Goal: Transaction & Acquisition: Purchase product/service

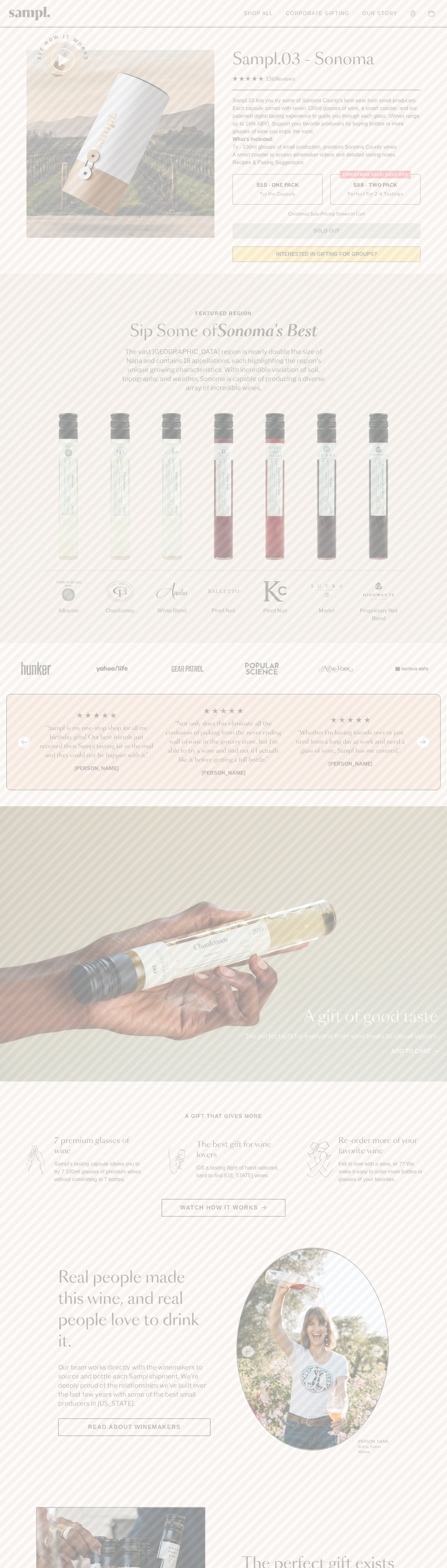
click at [375, 190] on label "Christmas SALE! Save 20% $88 - Two Pack Perfect For 2-4 Tastings" at bounding box center [375, 189] width 90 height 30
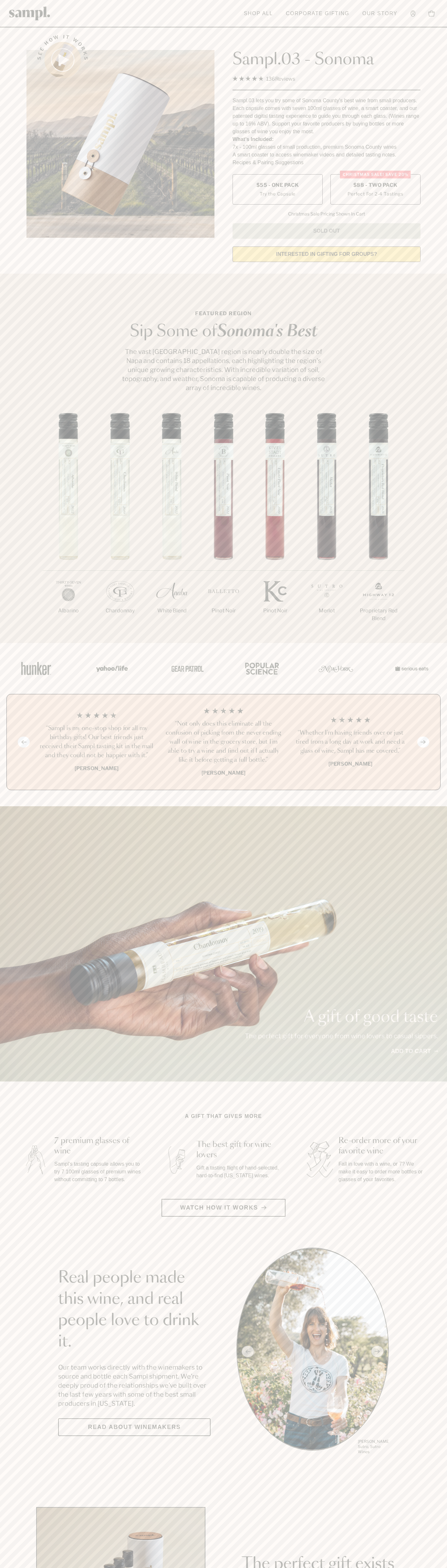
click at [96, 743] on h3 "“Sampl is my one-stop shop for all my birthday gifts! Our best friends just rec…" at bounding box center [96, 741] width 116 height 36
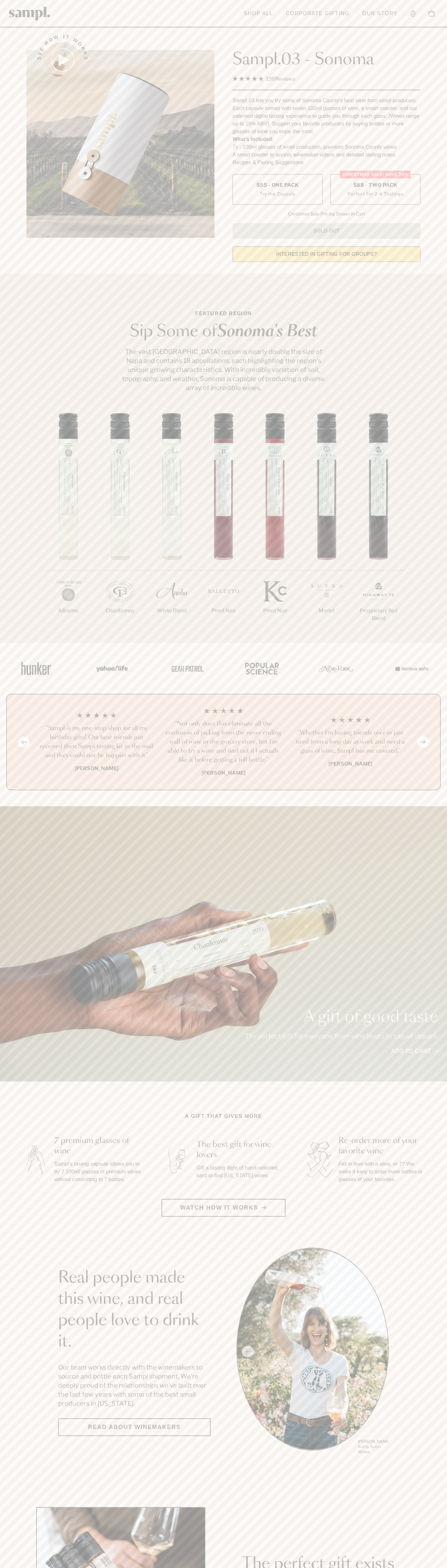
click at [65, 18] on header "Toggle navigation menu Shop All Corporate Gifting Our Story Account Story Shop …" at bounding box center [224, 13] width 447 height 27
click at [420, 1368] on section "Real people made this wine, and real people love to drink it. Our team works di…" at bounding box center [224, 1351] width 447 height 208
click at [256, 1567] on html "Skip to main content Toggle navigation menu Shop All Corporate Gifting Our Stor…" at bounding box center [224, 1513] width 447 height 3026
click at [7, 1307] on section "Real people made this wine, and real people love to drink it. Our team works di…" at bounding box center [224, 1351] width 447 height 208
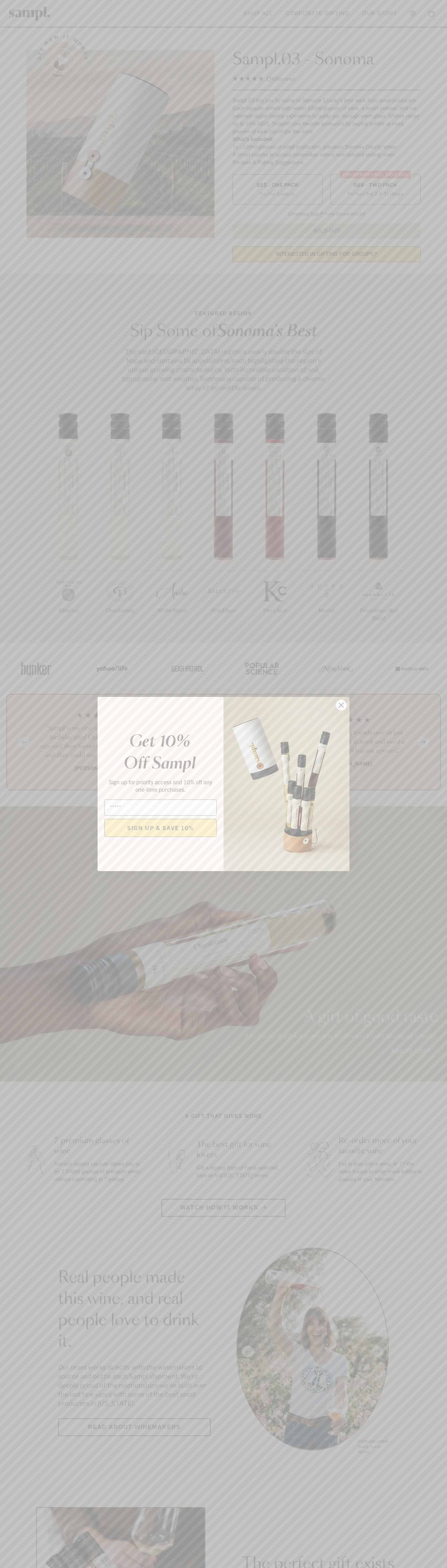
click at [341, 705] on icon "Close dialog" at bounding box center [341, 705] width 4 height 4
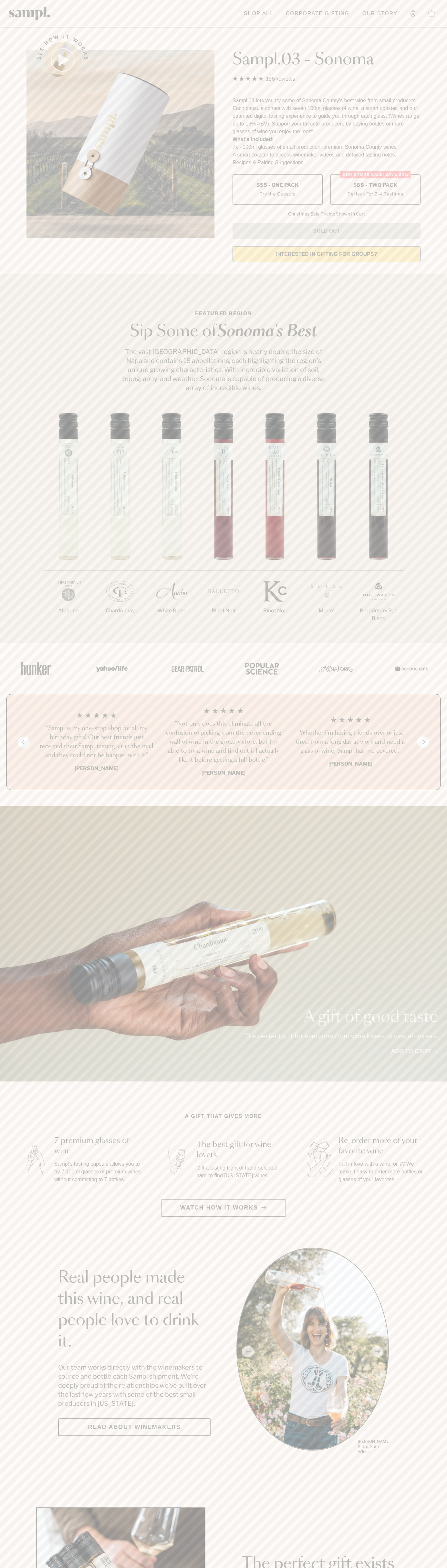
click at [375, 190] on label "Christmas SALE! Save 20% $88 - Two Pack Perfect For 2-4 Tastings" at bounding box center [375, 189] width 90 height 30
click at [96, 743] on h3 "“Sampl is my one-stop shop for all my birthday gifts! Our best friends just rec…" at bounding box center [96, 741] width 116 height 36
